Goal: Transaction & Acquisition: Purchase product/service

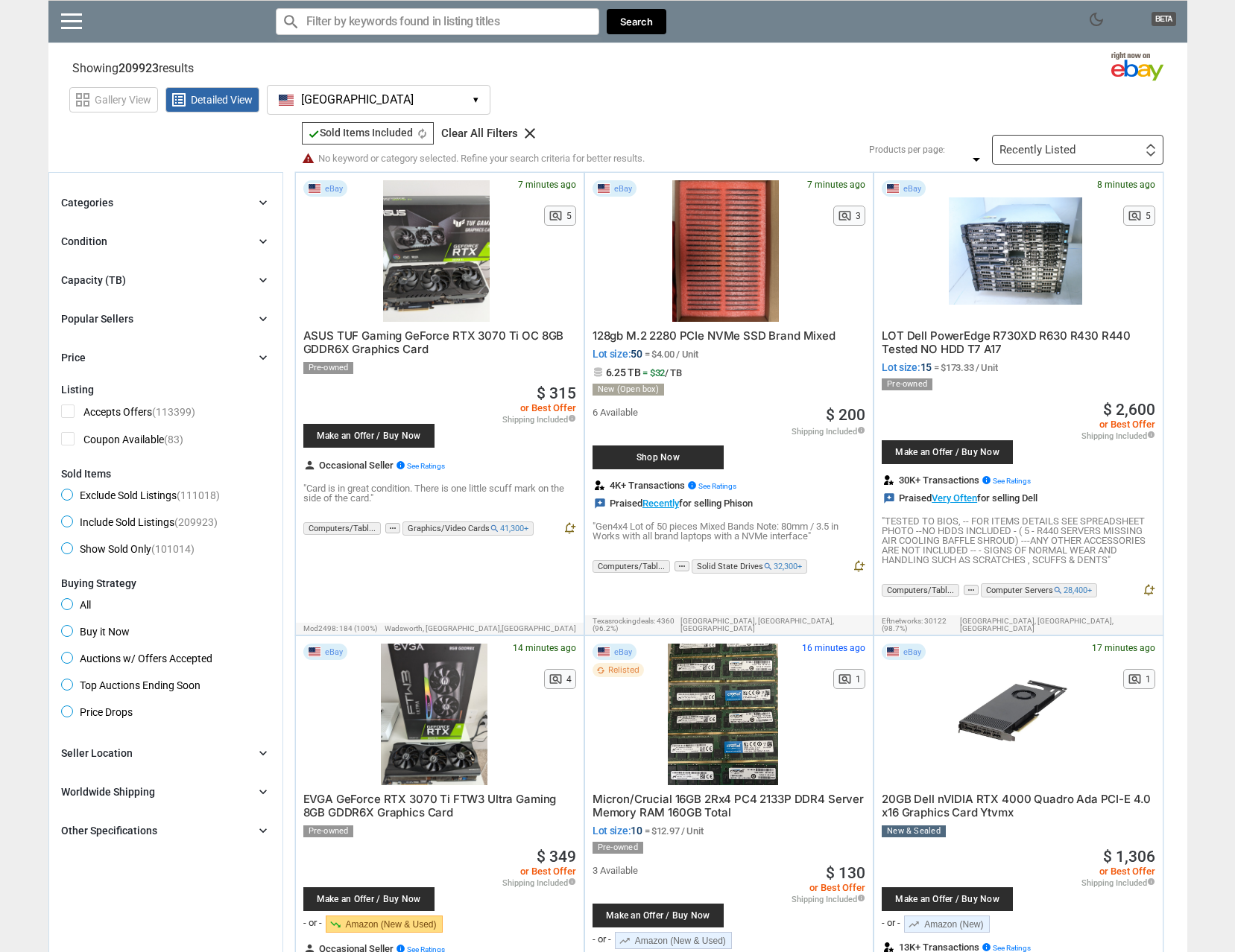
click at [159, 280] on div "Capacity (TB) chevron_right" at bounding box center [165, 280] width 210 height 18
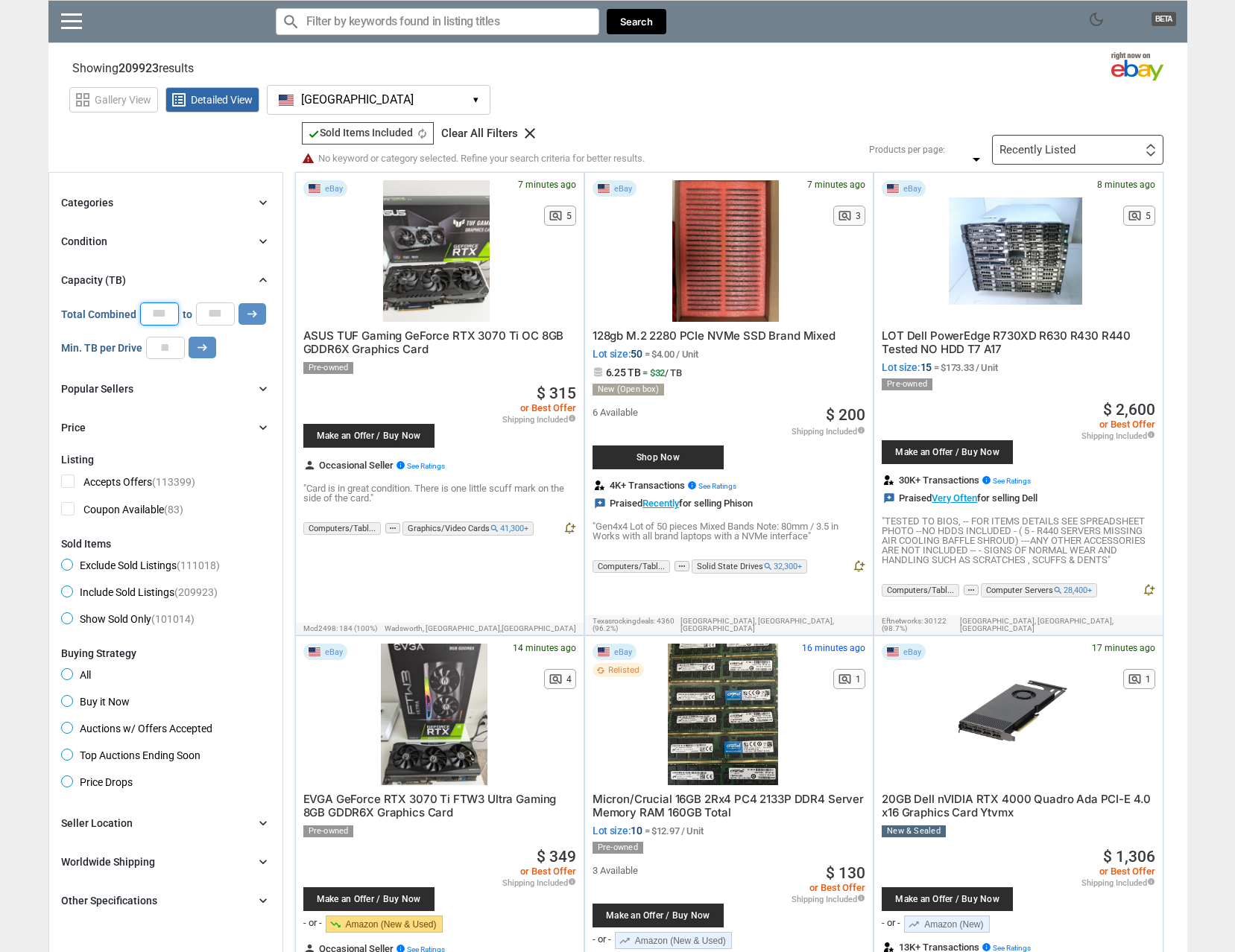
click at [166, 313] on input "*" at bounding box center [159, 313] width 39 height 22
click at [166, 313] on input "*" at bounding box center [159, 313] width 39 height 22
type input "*"
click at [249, 317] on icon "arrow_right_alt" at bounding box center [253, 314] width 14 height 14
type input "*****"
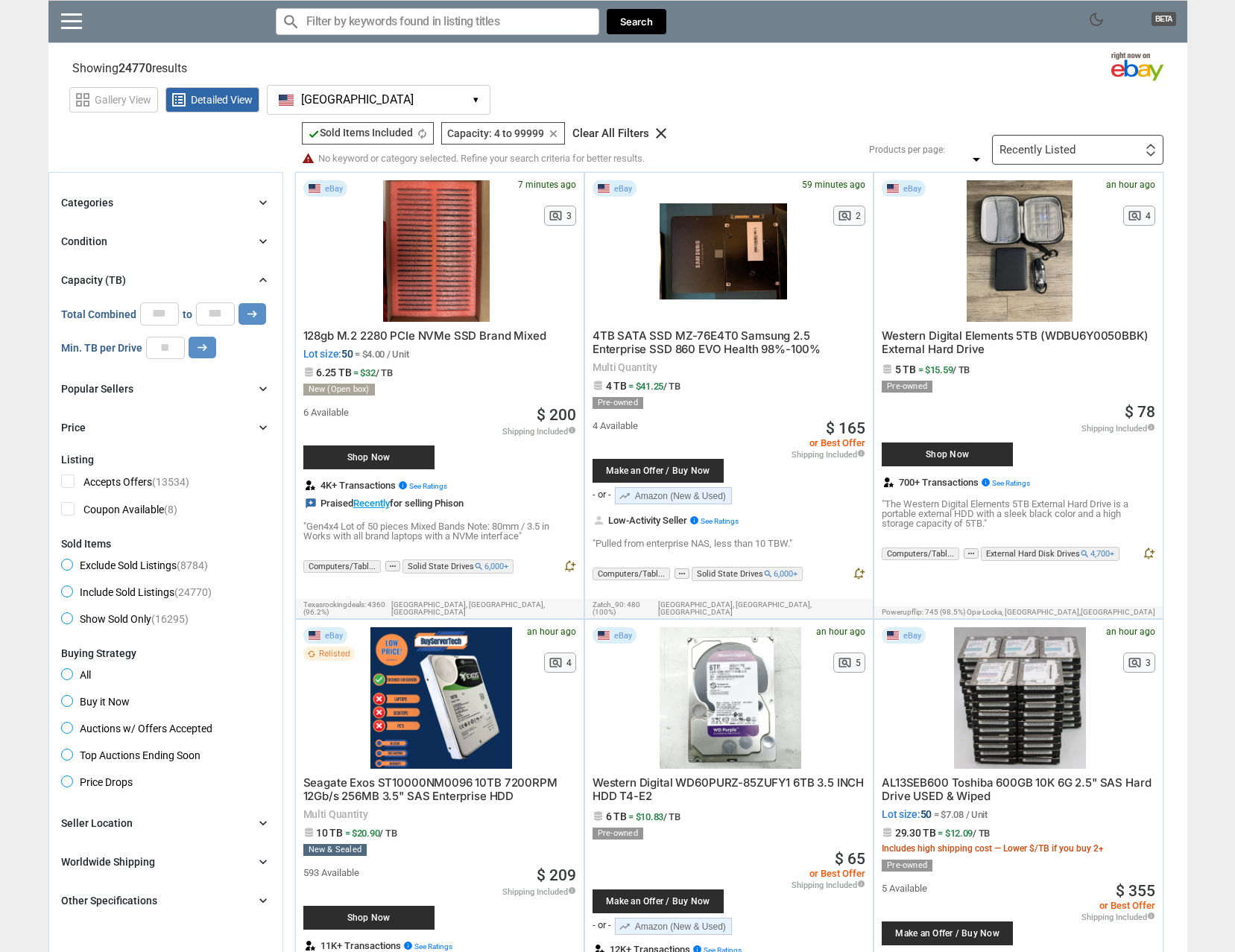
click at [249, 205] on div "Categories chevron_right" at bounding box center [165, 203] width 210 height 18
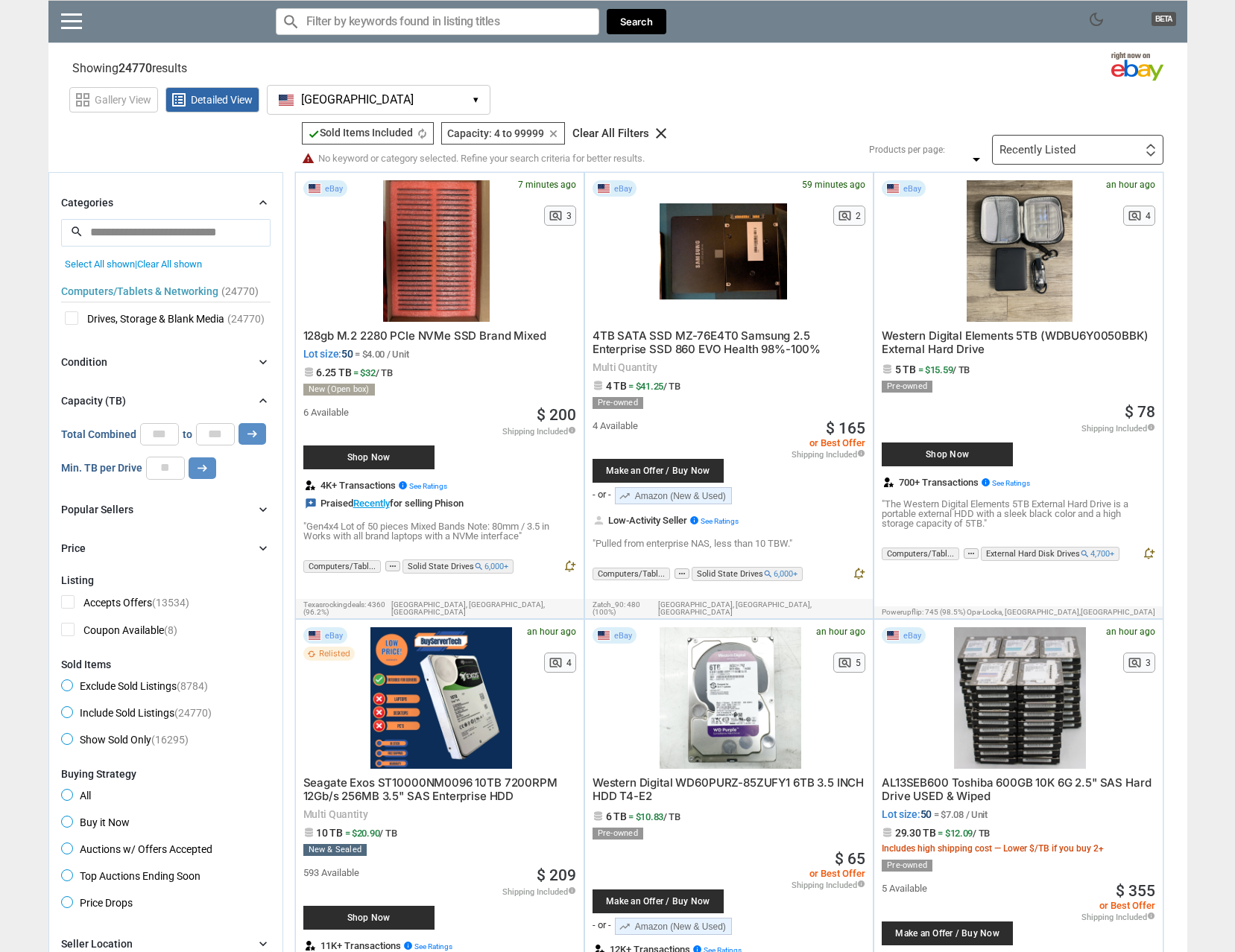
click at [73, 319] on span "Drives, Storage & Blank Media" at bounding box center [145, 321] width 160 height 19
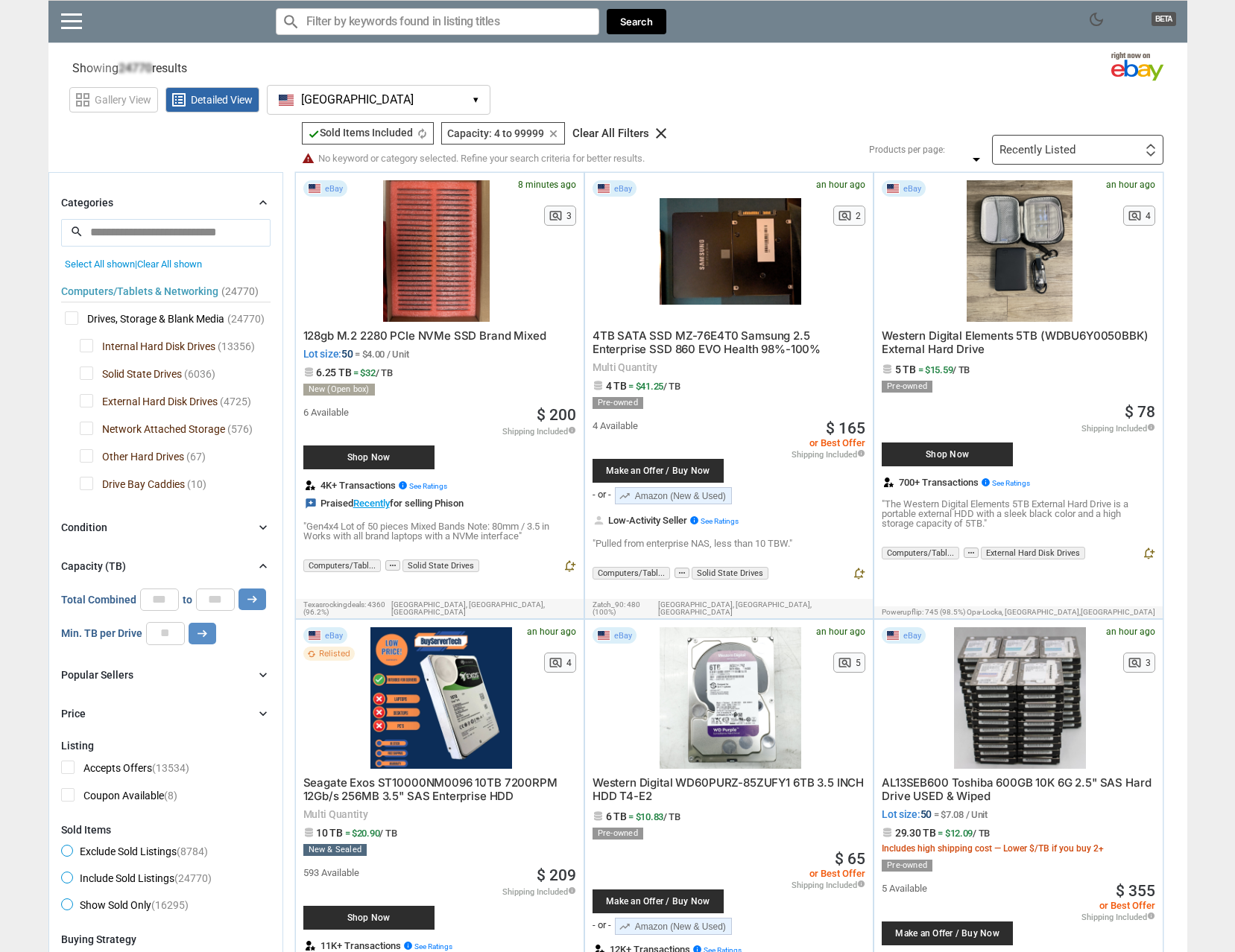
click at [88, 341] on span "Internal Hard Disk Drives" at bounding box center [147, 348] width 135 height 19
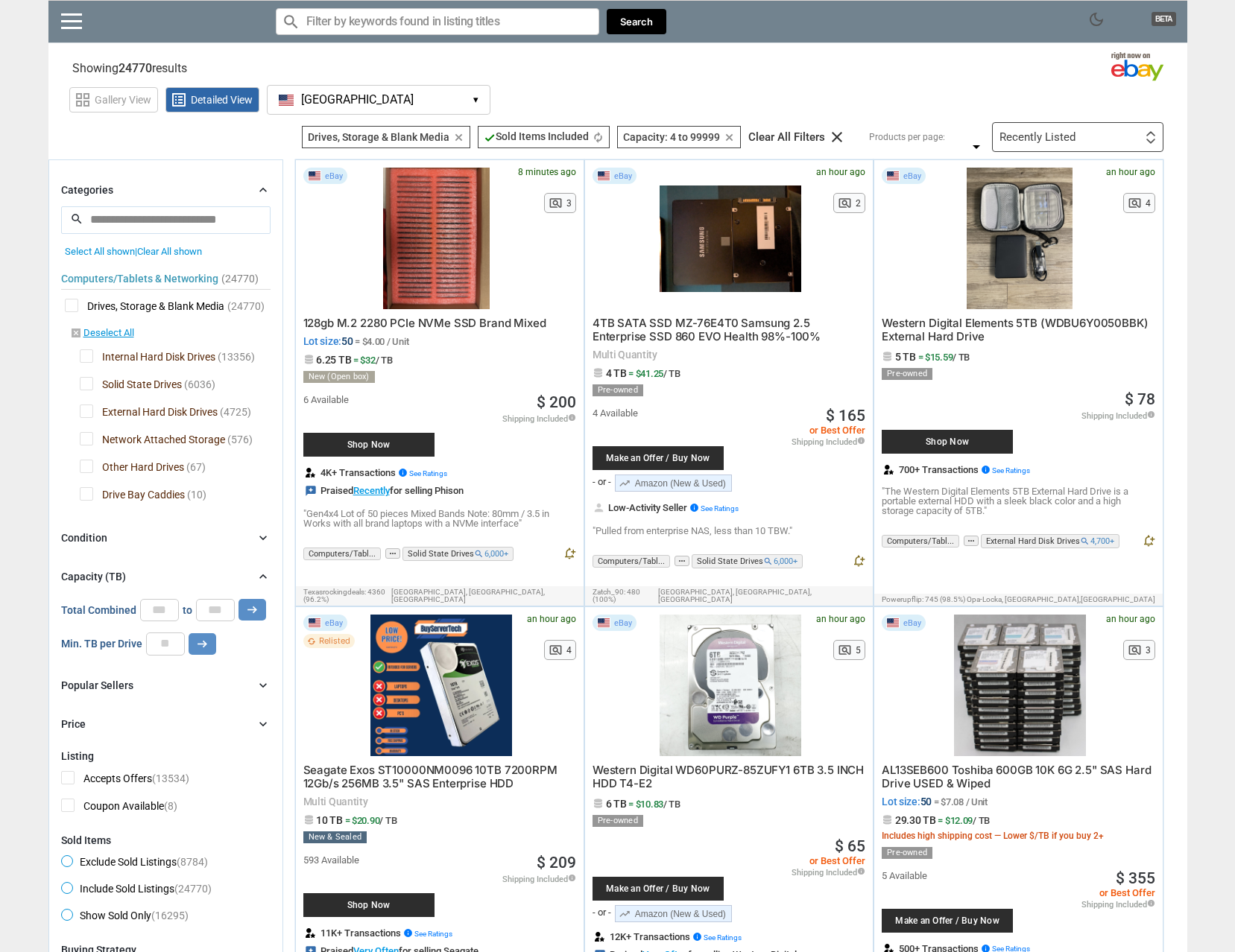
click at [87, 359] on span "Internal Hard Disk Drives" at bounding box center [147, 359] width 135 height 19
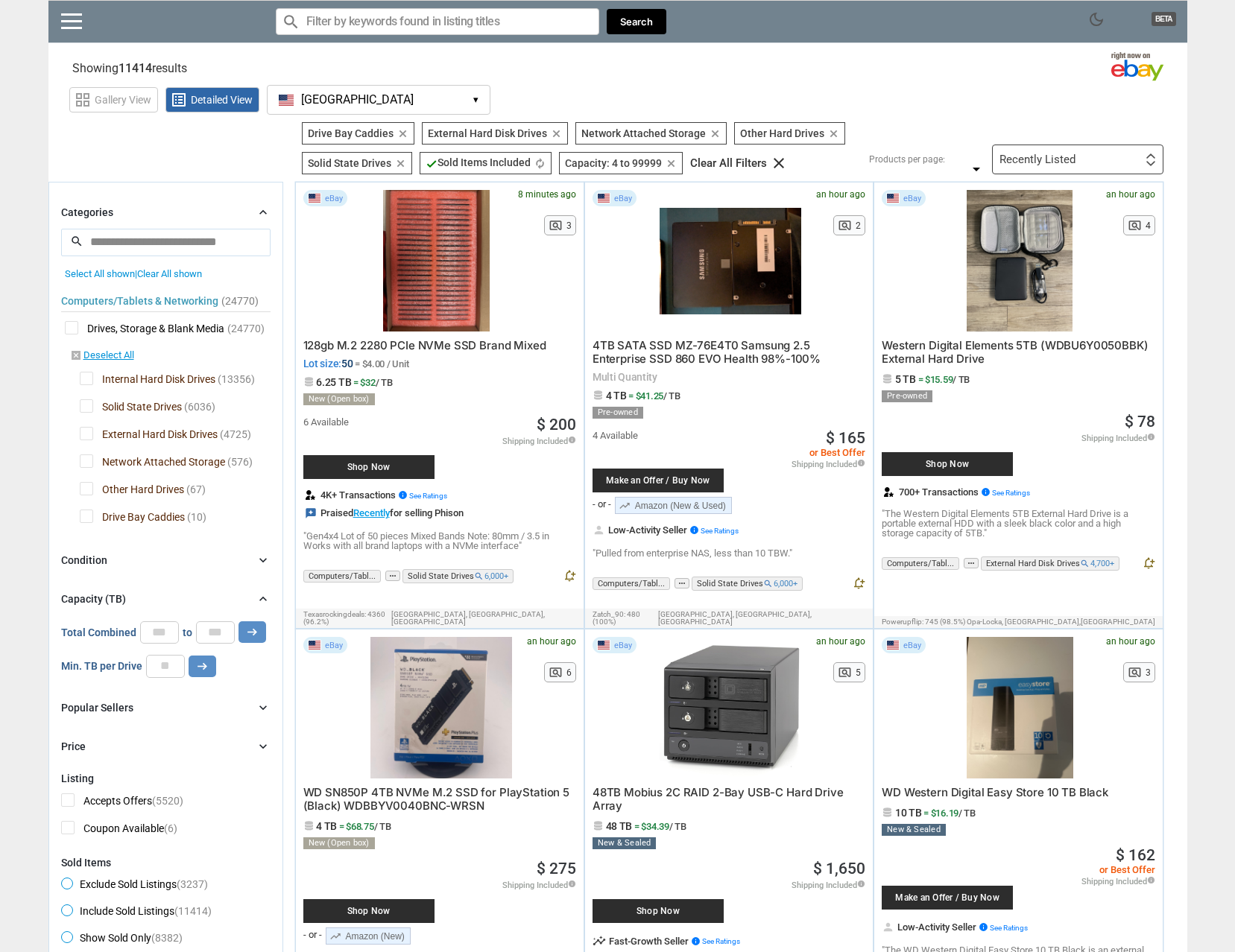
click at [86, 428] on span "External Hard Disk Drives" at bounding box center [149, 437] width 138 height 19
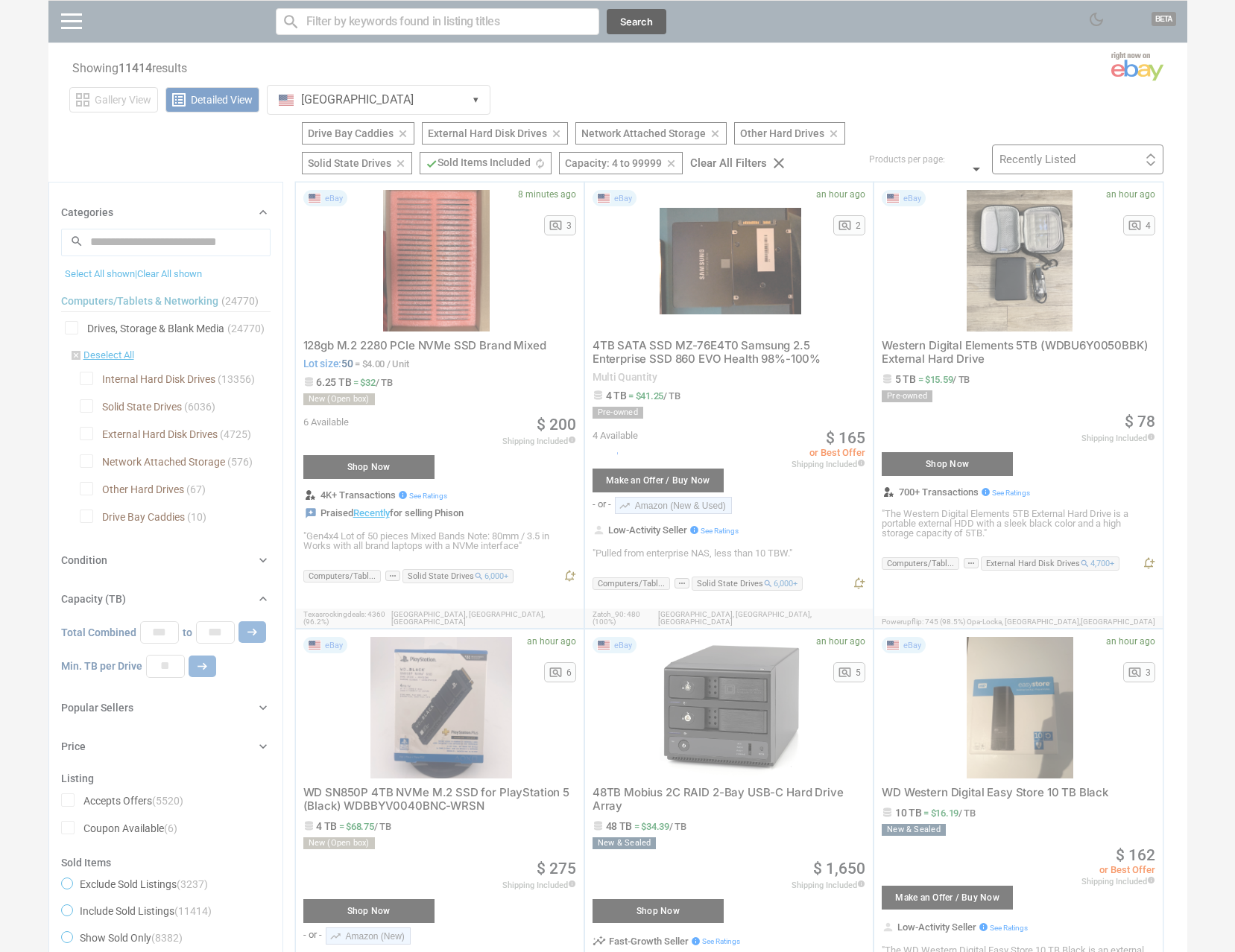
click at [84, 463] on div at bounding box center [618, 476] width 1235 height 952
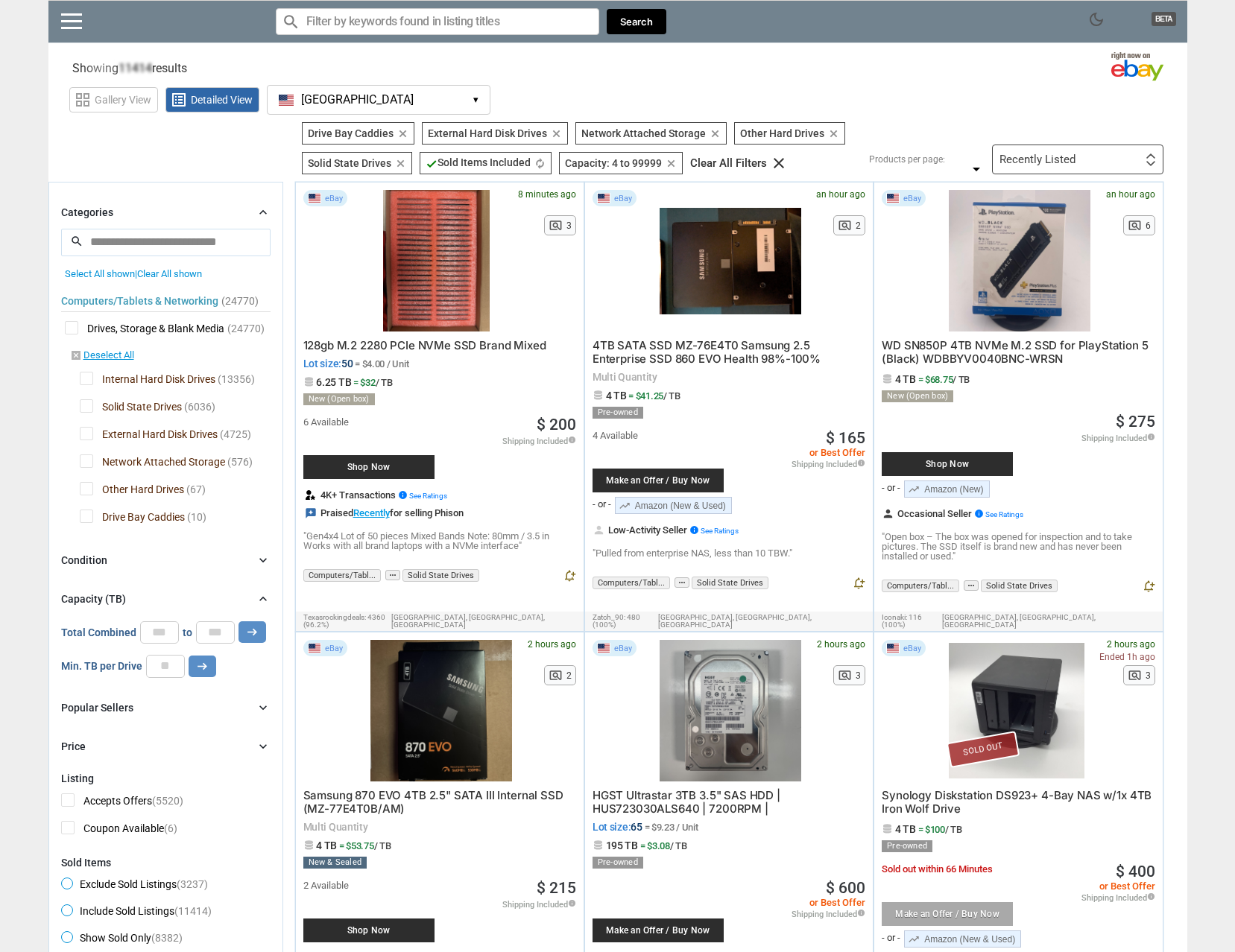
click at [94, 485] on span "Other Hard Drives" at bounding box center [132, 491] width 104 height 19
click at [90, 515] on span "Drive Bay Caddies" at bounding box center [132, 519] width 105 height 19
click at [89, 464] on span "Network Attached Storage" at bounding box center [153, 464] width 146 height 19
click at [89, 485] on span "Other Hard Drives" at bounding box center [132, 491] width 104 height 19
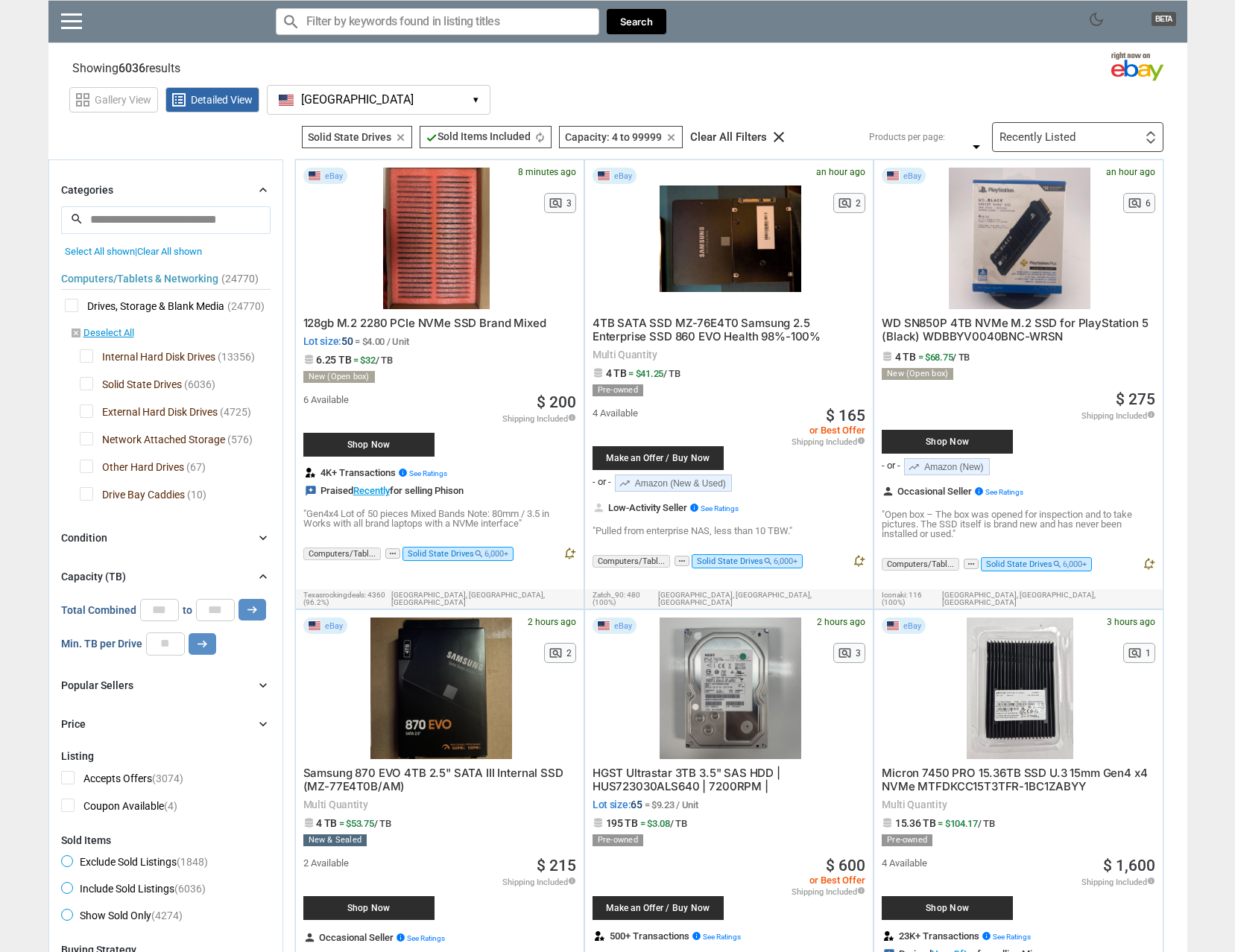
click at [1078, 132] on div "Recently Listed First or Last Chance to Buy Recently Listed Selling Rapidly Now…" at bounding box center [1077, 137] width 172 height 30
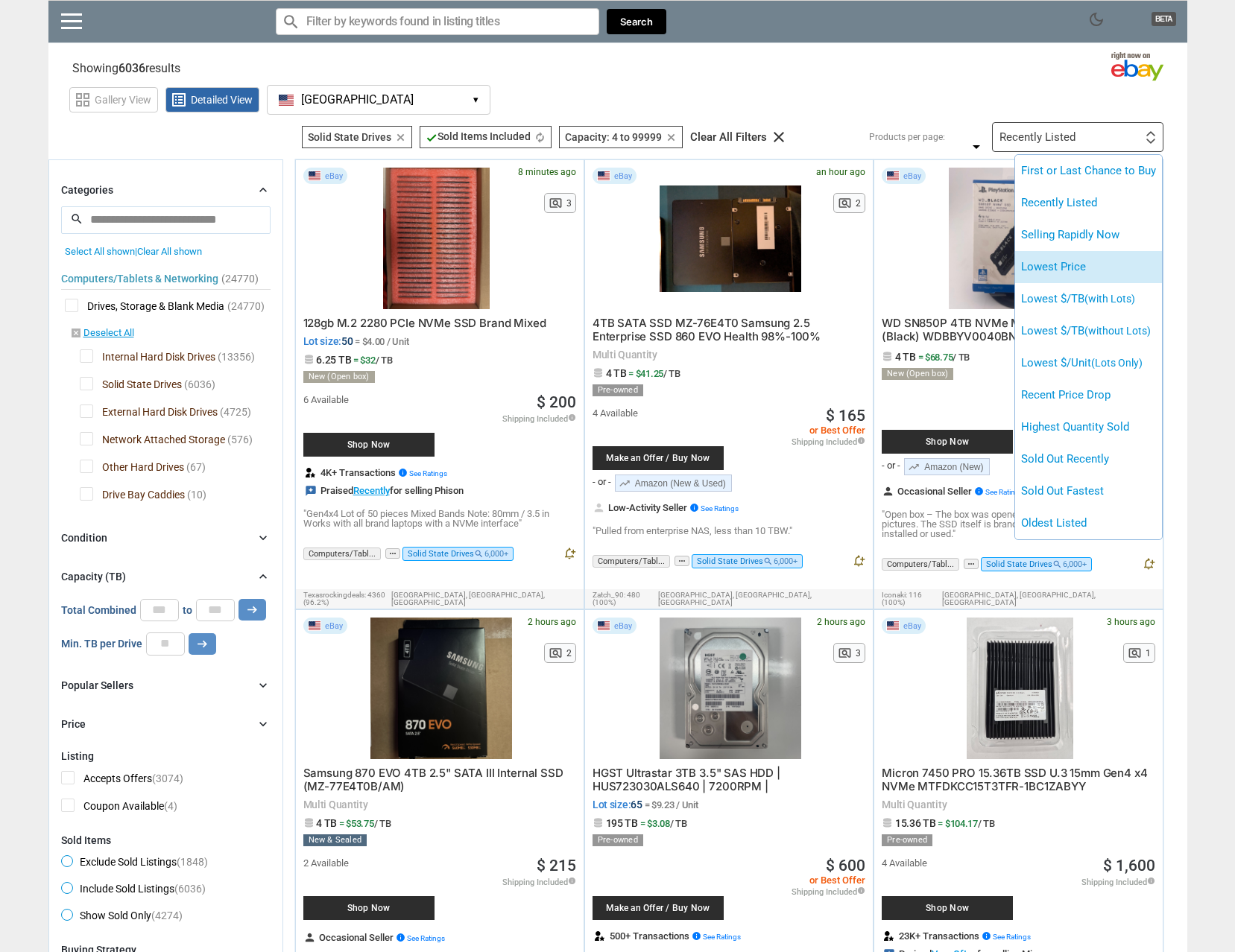
click at [1097, 260] on li "Lowest Price" at bounding box center [1089, 267] width 147 height 32
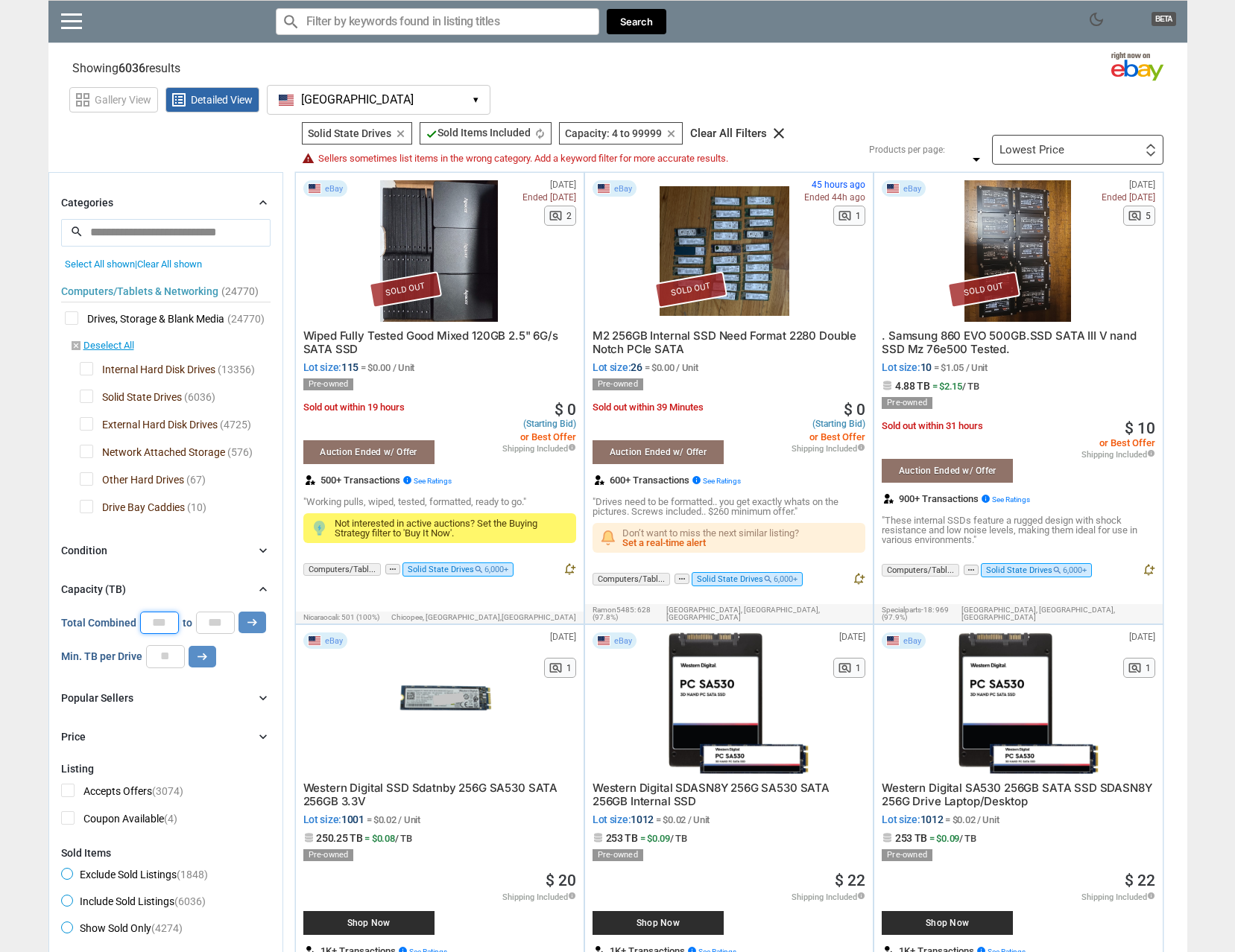
click at [162, 622] on input "*" at bounding box center [159, 623] width 39 height 22
click at [165, 655] on input "number" at bounding box center [165, 656] width 39 height 22
type input "*"
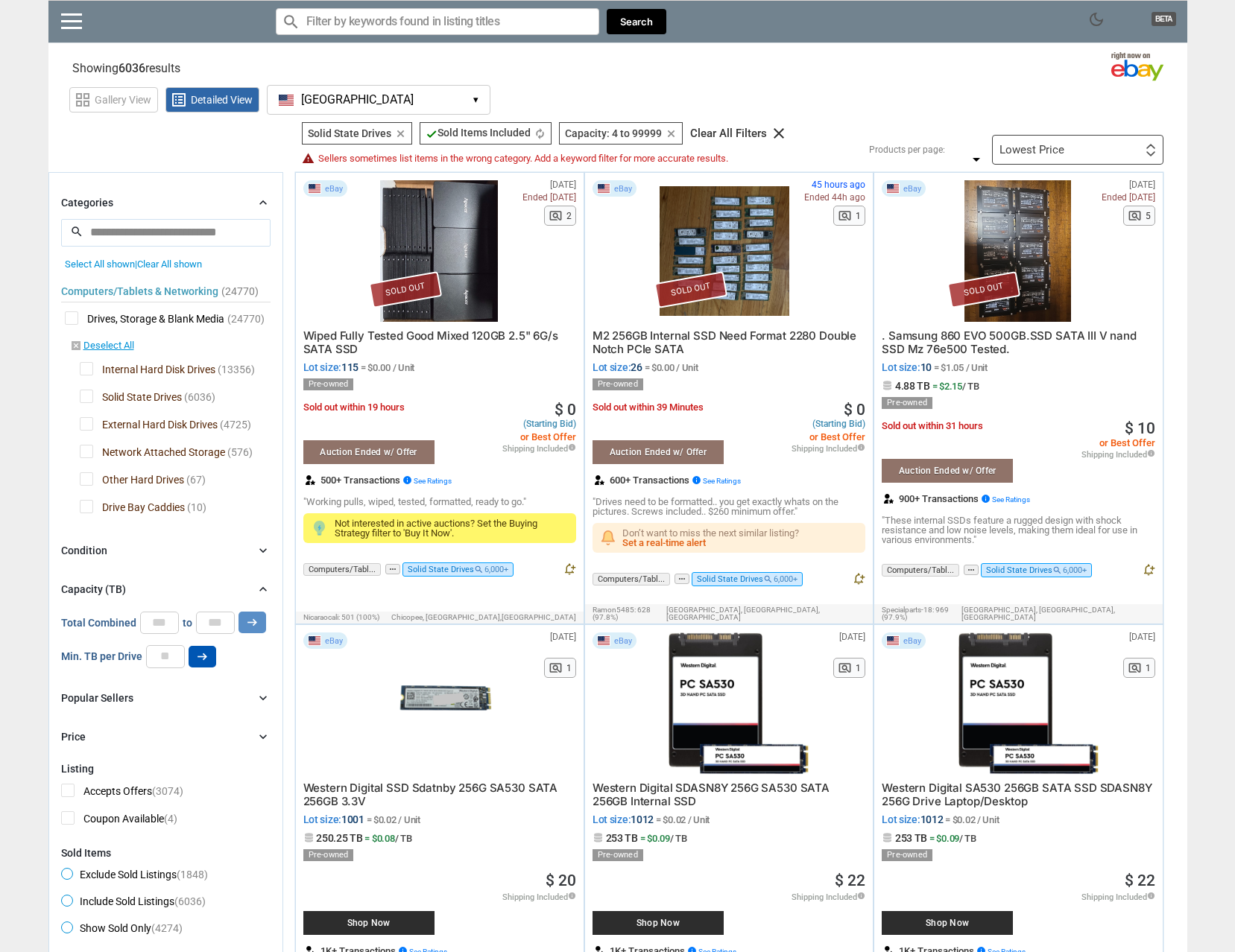
click at [198, 655] on icon "arrow_right_alt" at bounding box center [203, 657] width 14 height 14
type input "*"
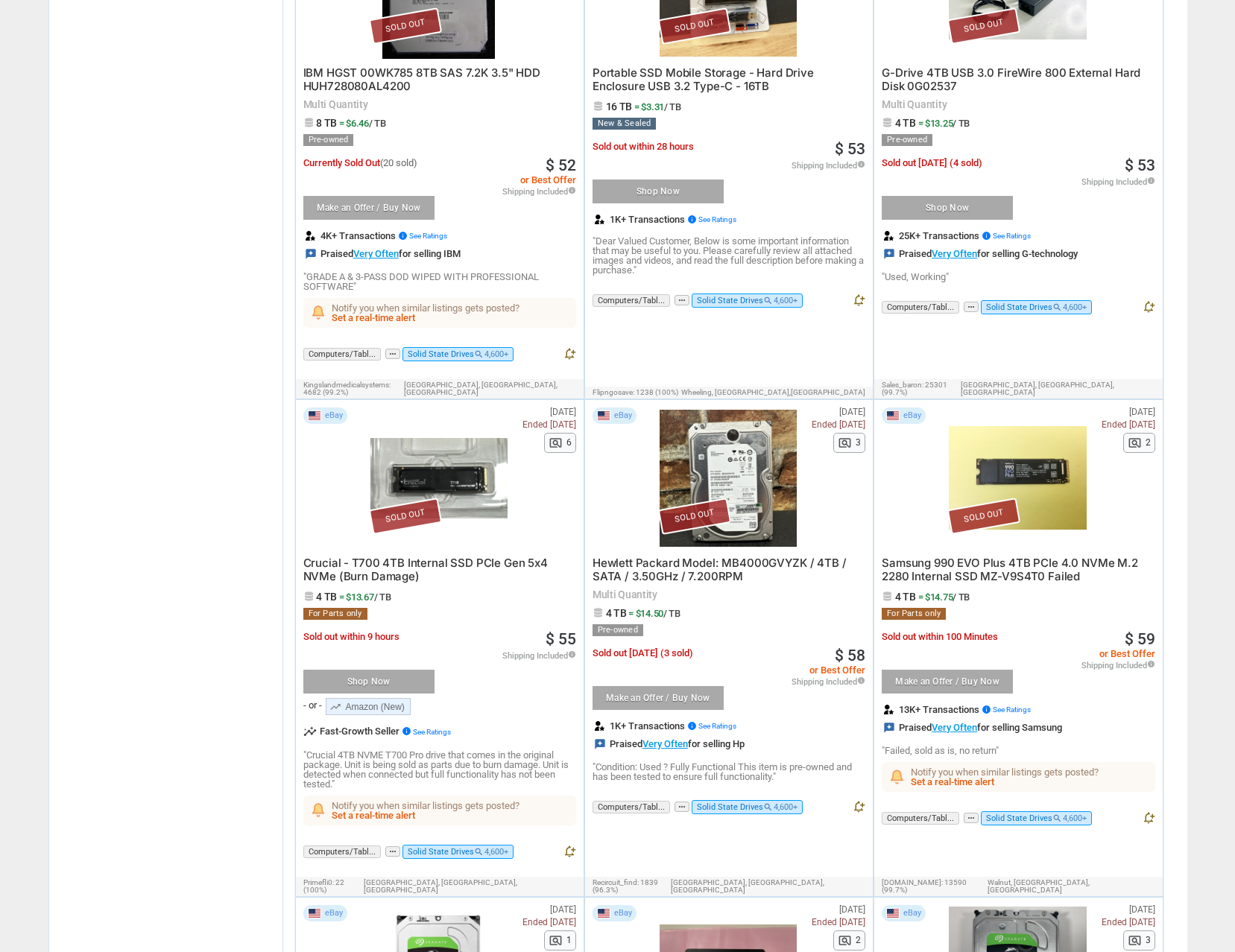
scroll to position [3875, 0]
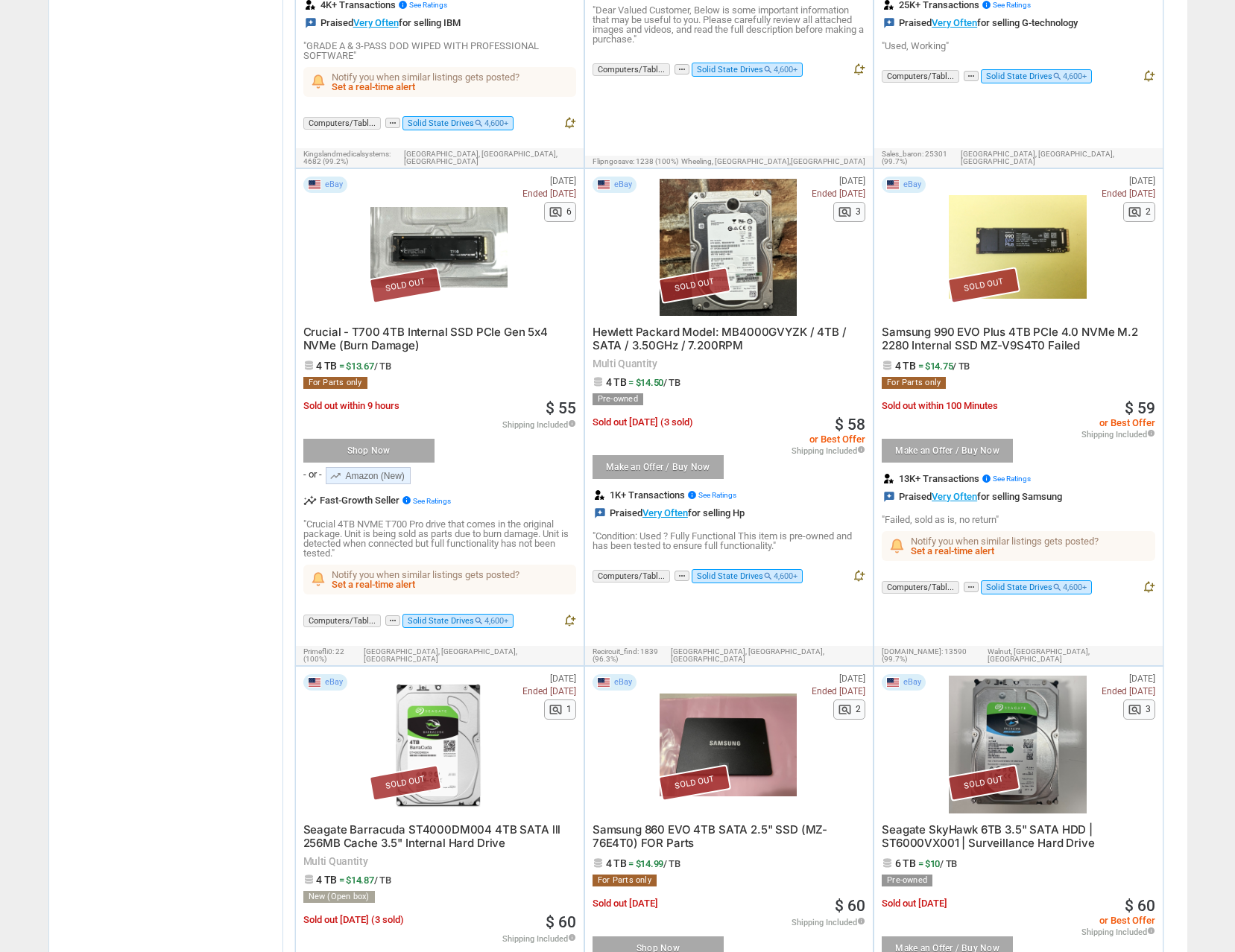
click at [369, 325] on span "Crucial - T700 4TB Internal SSD PCIe Gen 5x4 NVMe (Burn Damage)" at bounding box center [425, 339] width 245 height 28
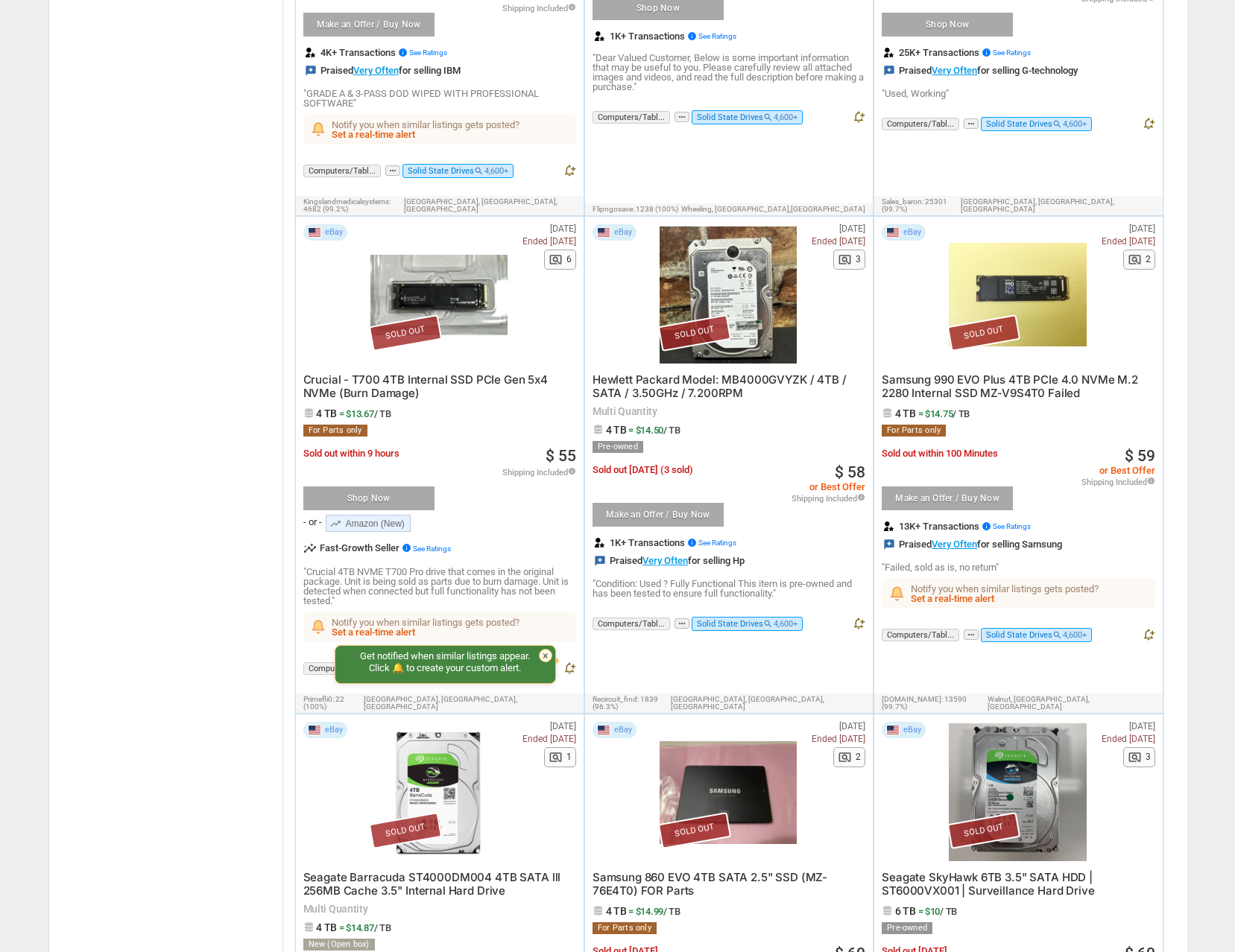
scroll to position [3950, 0]
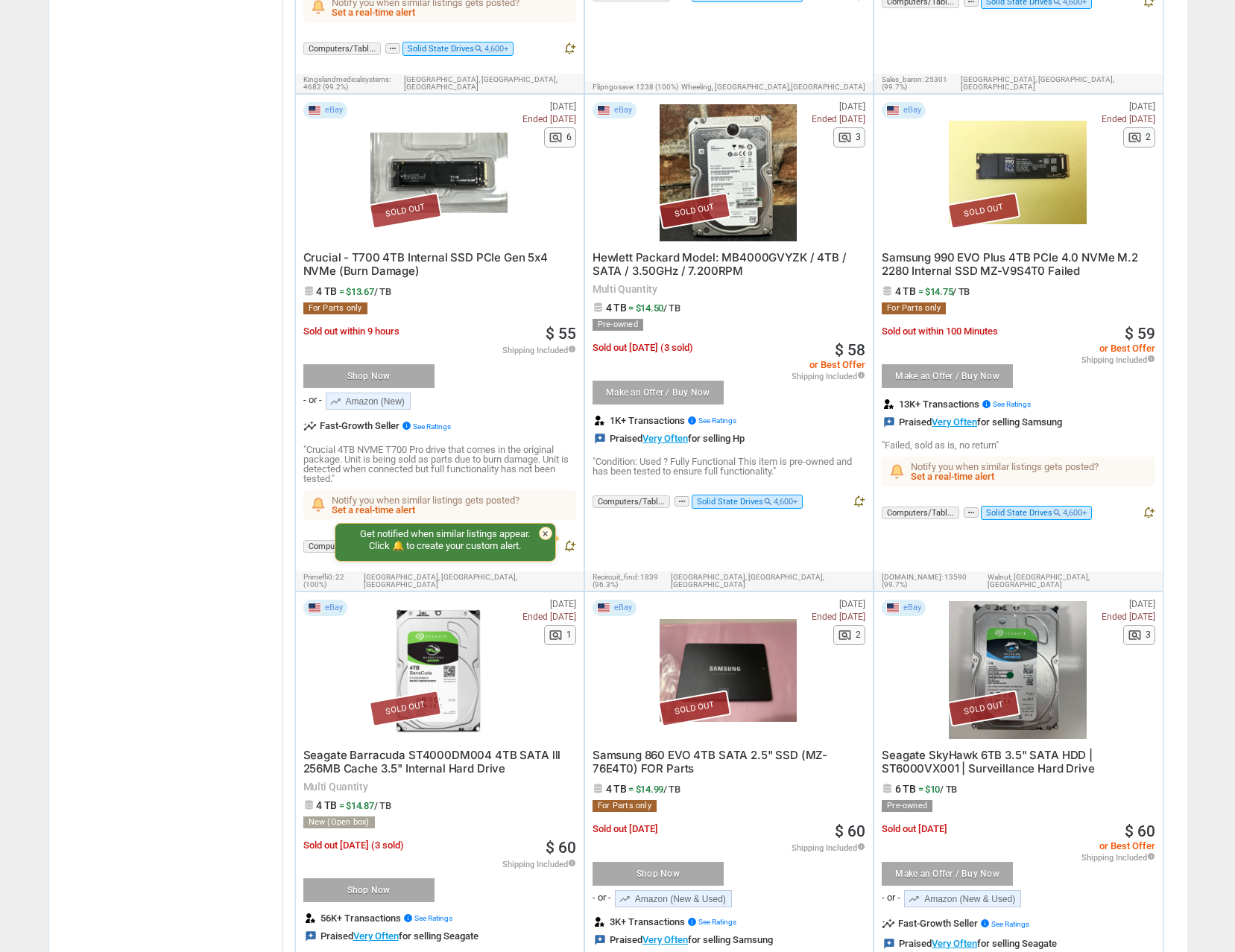
click at [1005, 250] on span "Samsung 990 EVO Plus 4TB PCIe 4.0 NVMe M.2 2280 Internal SSD MZ-V9S4T0 Failed" at bounding box center [1010, 264] width 256 height 28
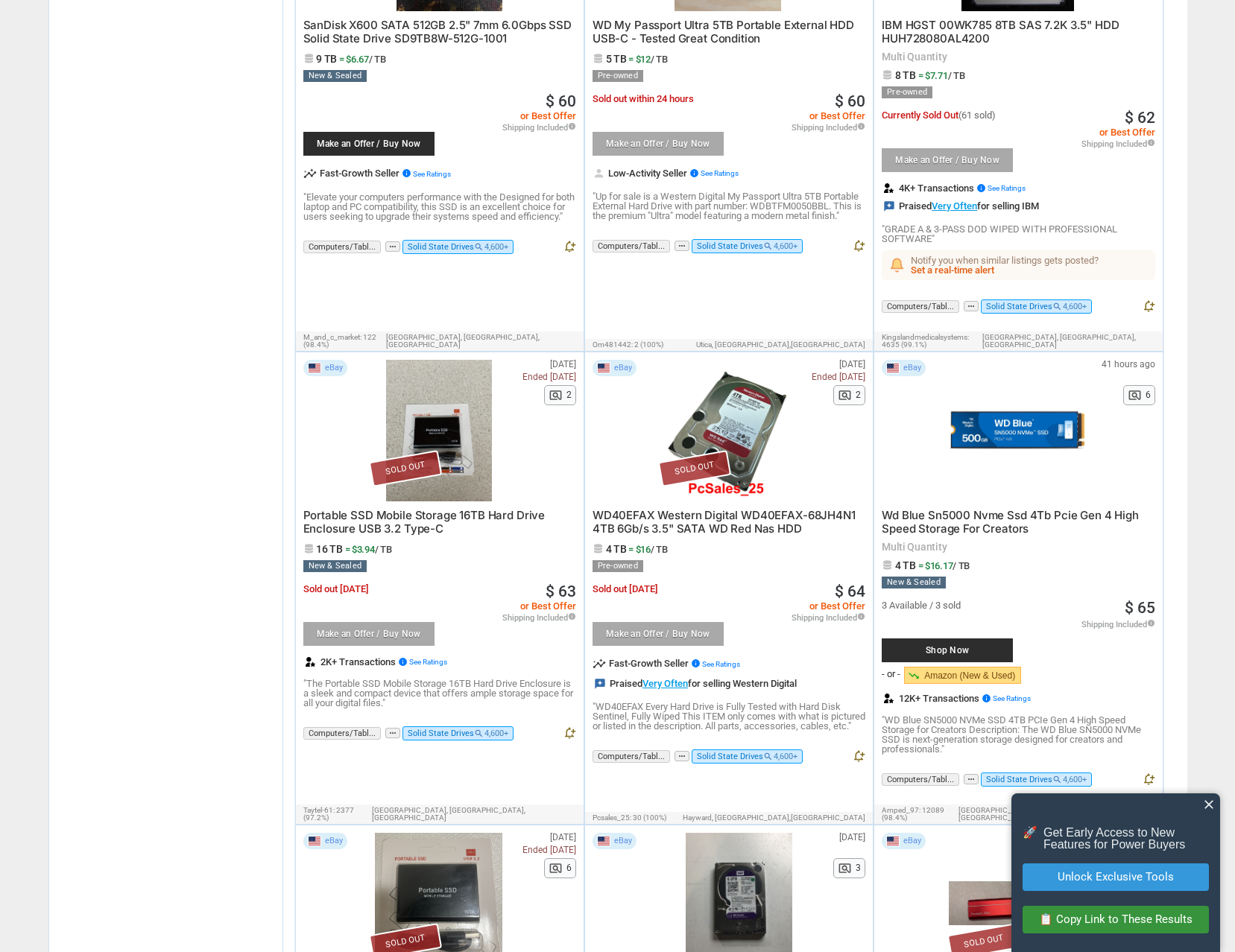
scroll to position [5291, 0]
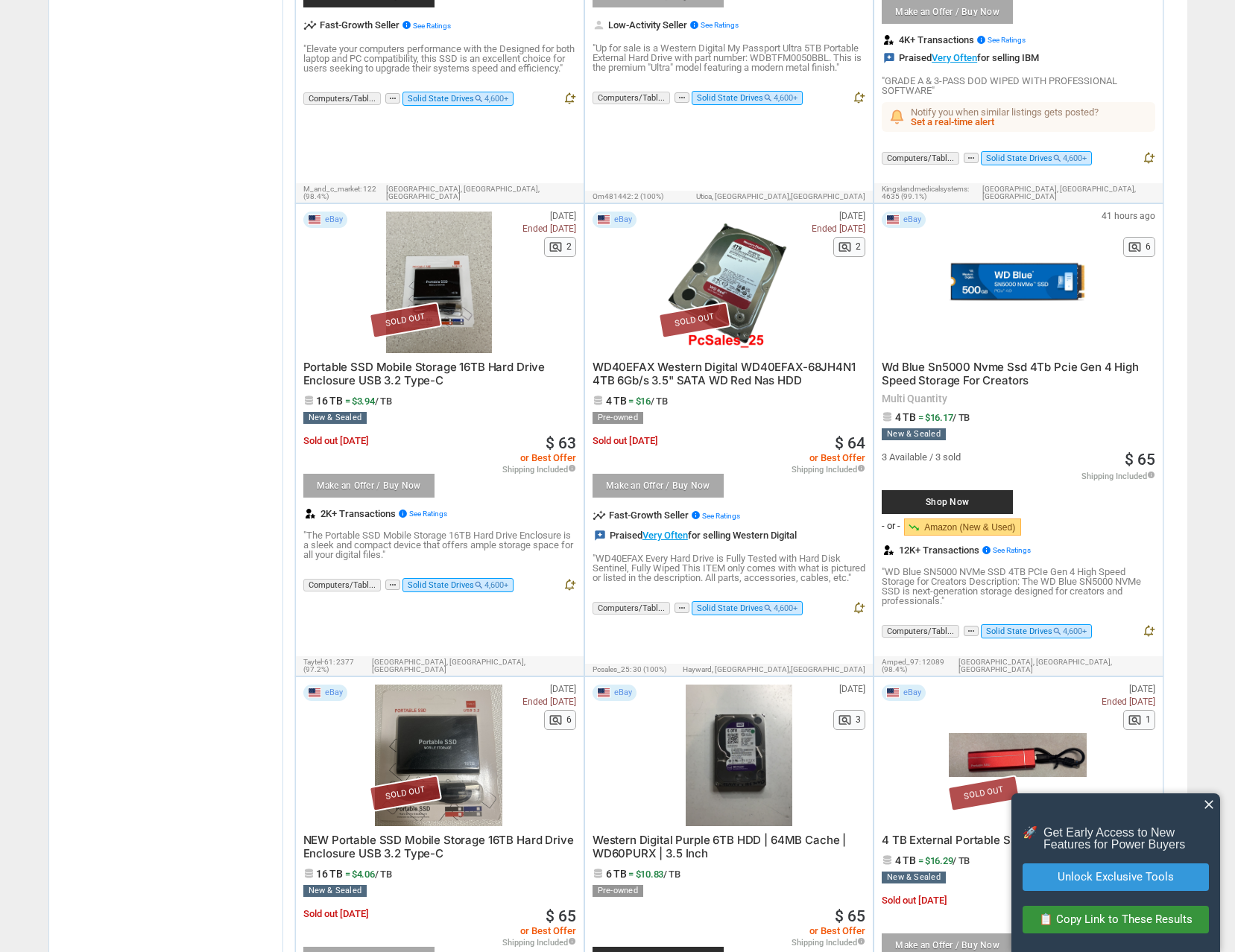
click at [954, 360] on span "Wd Blue Sn5000 Nvme Ssd 4Tb Pcie Gen 4 High Speed Storage For Creators" at bounding box center [1010, 374] width 257 height 28
click at [944, 360] on span "Wd Blue Sn5000 Nvme Ssd 4Tb Pcie Gen 4 High Speed Storage For Creators" at bounding box center [1010, 374] width 257 height 28
click at [982, 360] on span "Wd Blue Sn5000 Nvme Ssd 4Tb Pcie Gen 4 High Speed Storage For Creators" at bounding box center [1010, 374] width 257 height 28
click at [1022, 360] on span "Wd Blue Sn5000 Nvme Ssd 4Tb Pcie Gen 4 High Speed Storage For Creators" at bounding box center [1010, 374] width 257 height 28
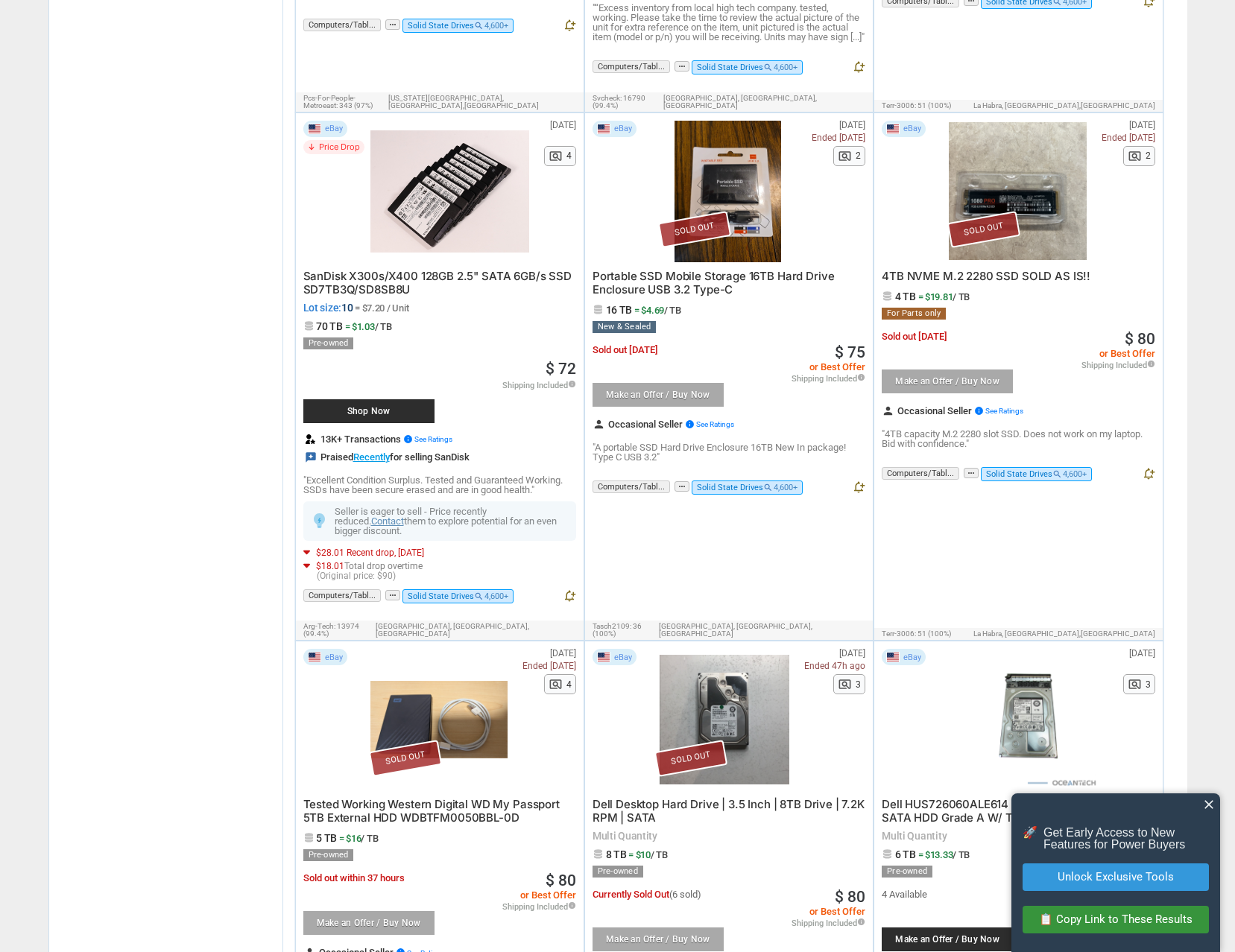
scroll to position [6707, 0]
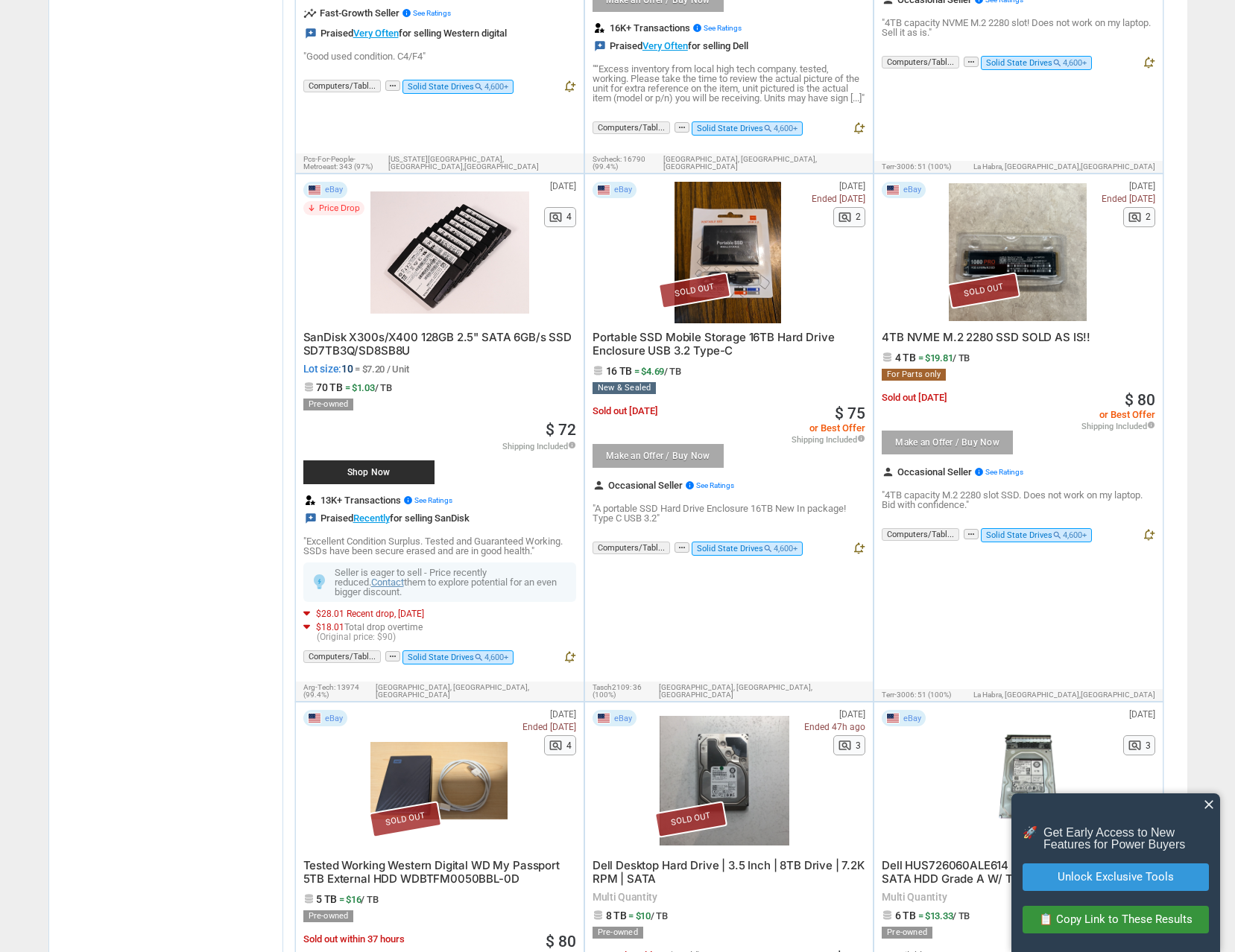
click at [390, 330] on span "SanDisk X300s/X400 128GB 2.5" SATA 6GB/s SSD SD7TB3Q/SD8SB8U" at bounding box center [437, 343] width 268 height 28
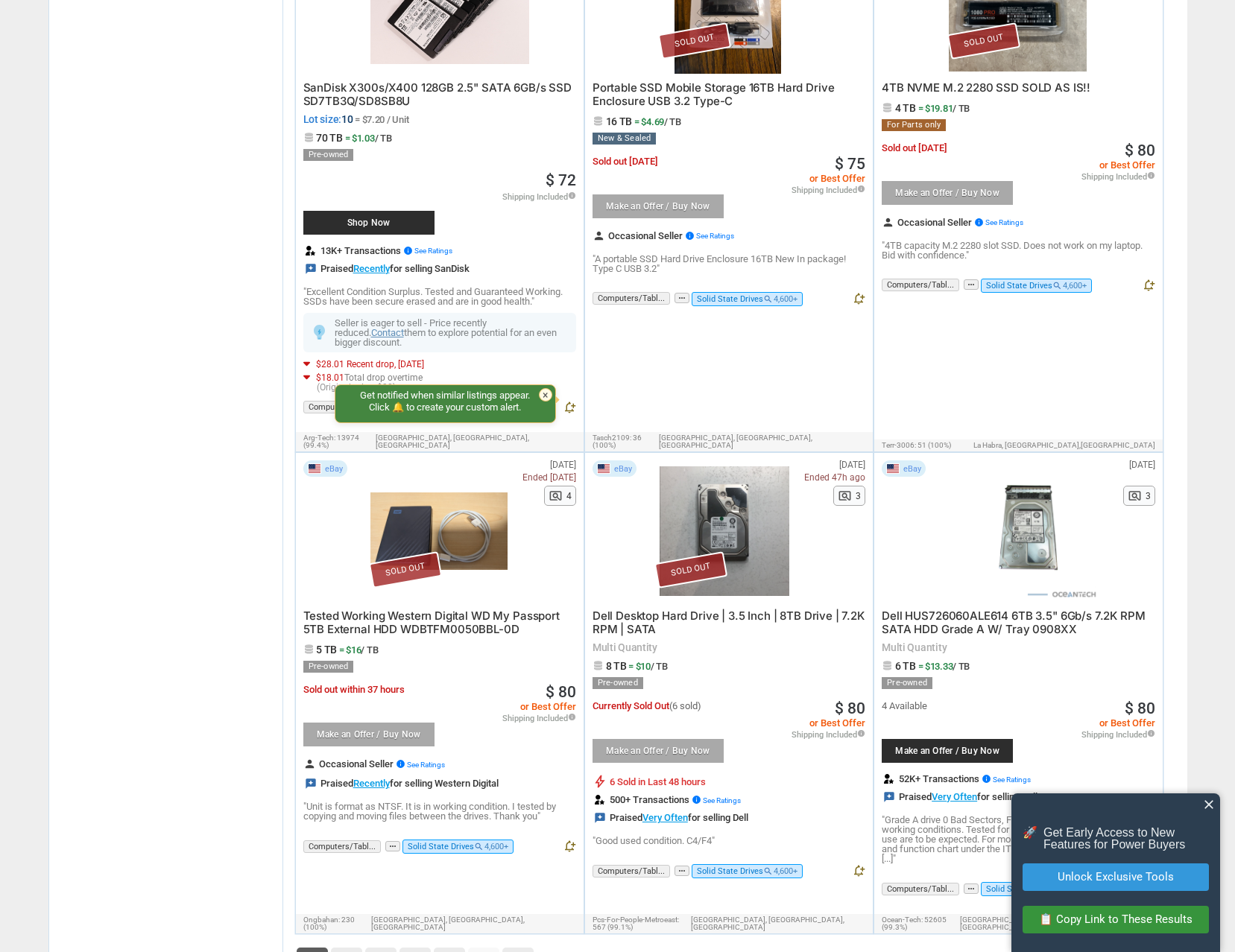
scroll to position [7169, 0]
